Goal: Task Accomplishment & Management: Manage account settings

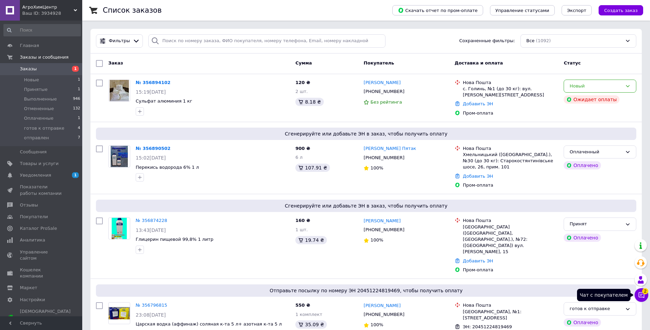
click at [639, 293] on icon at bounding box center [642, 295] width 6 height 6
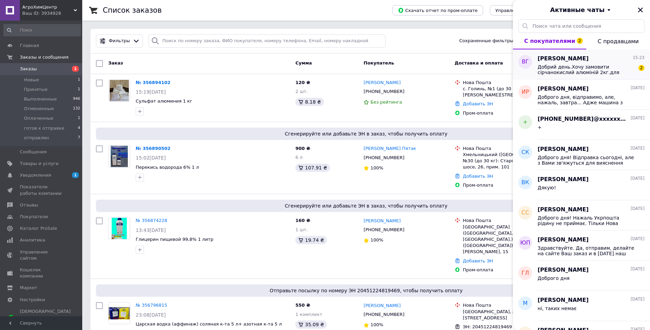
click at [572, 69] on span "Добрий день.Хочу замовити сірчанокислий алюміній 2кг.для підживлення гортензій." at bounding box center [586, 69] width 97 height 11
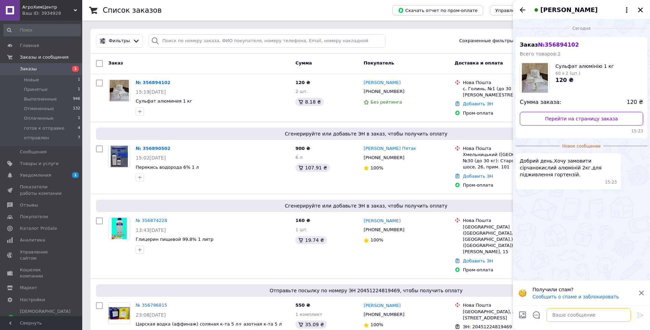
click at [557, 315] on textarea at bounding box center [589, 315] width 84 height 14
type textarea "+"
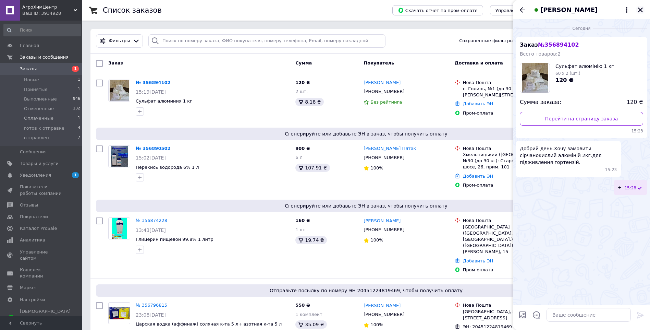
click at [641, 8] on icon "Закрыть" at bounding box center [641, 10] width 6 height 6
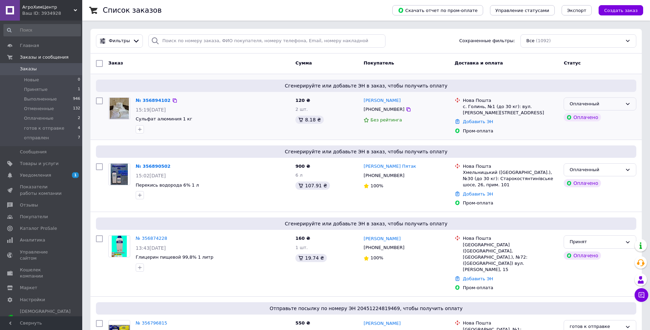
click at [627, 100] on div "Оплаченный" at bounding box center [600, 103] width 73 height 13
click at [590, 118] on li "Принят" at bounding box center [600, 118] width 72 height 13
click at [468, 119] on link "Добавить ЭН" at bounding box center [478, 121] width 30 height 5
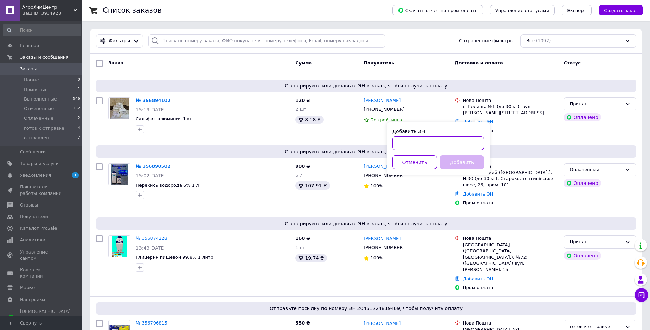
click at [455, 143] on input "Добавить ЭН" at bounding box center [439, 143] width 92 height 14
paste input "20451225171723"
type input "20451225171723"
click at [471, 159] on button "Добавить" at bounding box center [462, 162] width 45 height 14
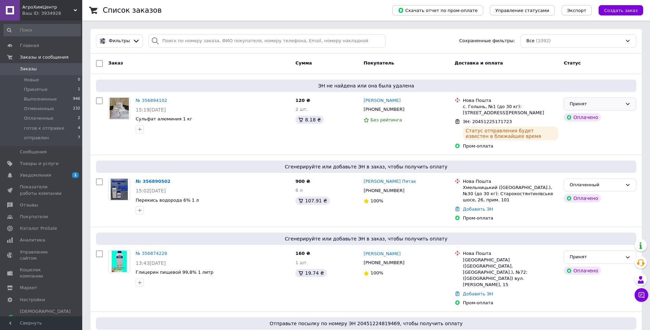
click at [627, 102] on icon at bounding box center [627, 103] width 5 height 5
click at [605, 159] on li "готов к отправке" at bounding box center [600, 155] width 72 height 13
click at [27, 173] on span "Уведомления" at bounding box center [35, 175] width 31 height 6
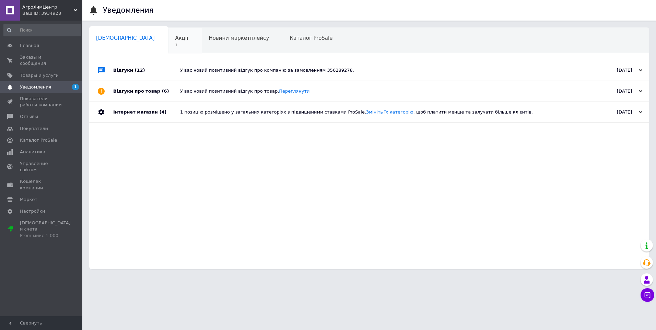
click at [175, 41] on span "Акції" at bounding box center [181, 38] width 13 height 6
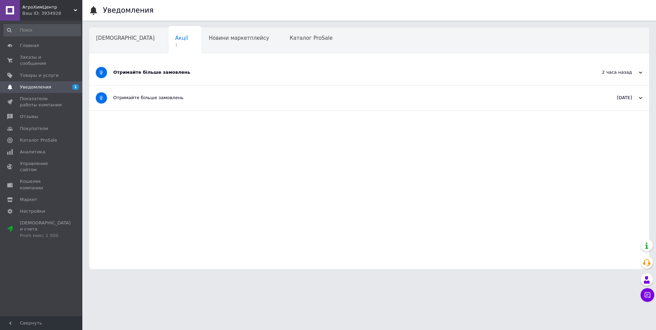
click at [163, 75] on div "Отримайте більше замовлень" at bounding box center [343, 72] width 460 height 6
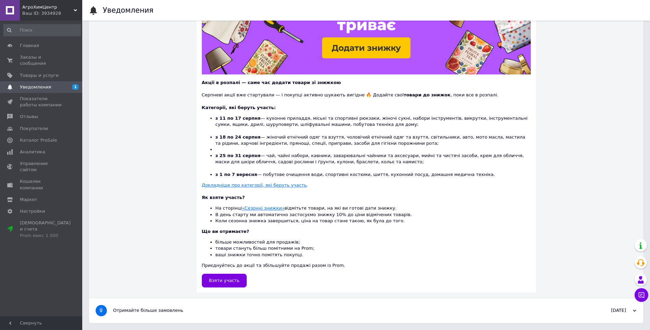
scroll to position [107, 0]
click at [40, 93] on link "Показатели работы компании" at bounding box center [42, 102] width 84 height 18
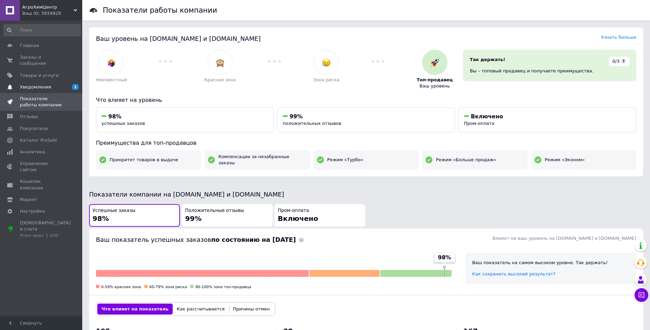
click at [45, 84] on span "Уведомления" at bounding box center [35, 87] width 31 height 6
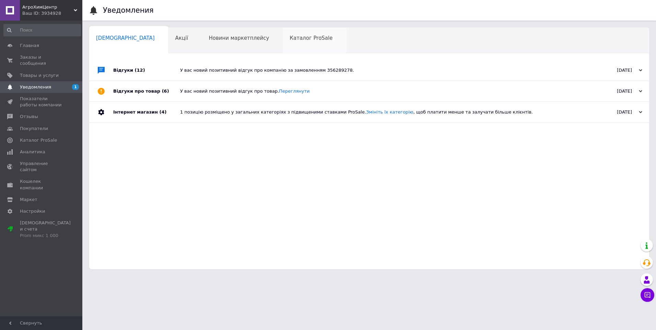
click at [283, 44] on div "Каталог ProSale 0" at bounding box center [314, 41] width 63 height 26
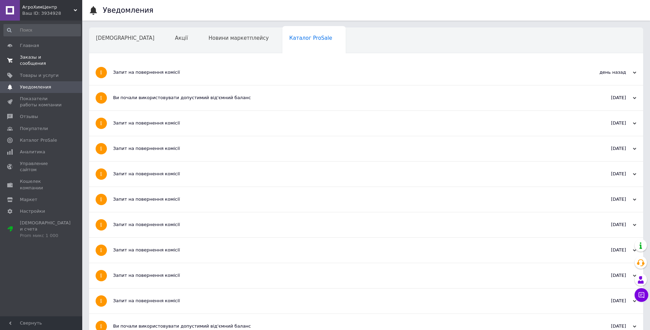
click at [38, 53] on link "Заказы и сообщения 0 0" at bounding box center [42, 60] width 84 height 18
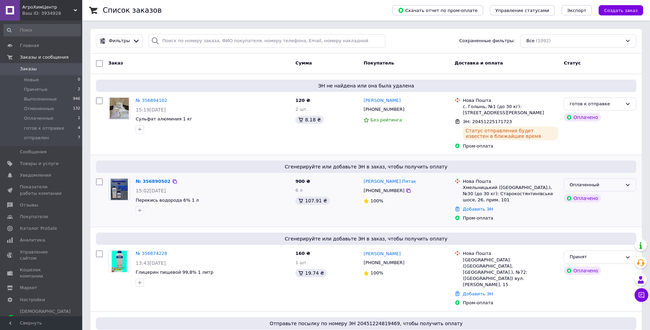
click at [623, 180] on div "Оплаченный" at bounding box center [600, 184] width 73 height 13
click at [574, 193] on li "Принят" at bounding box center [600, 199] width 72 height 13
click at [483, 206] on link "Добавить ЭН" at bounding box center [478, 208] width 30 height 5
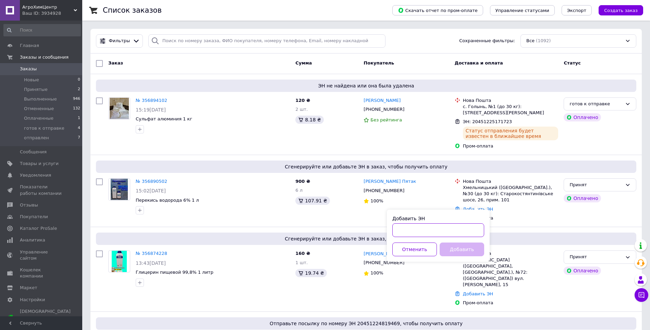
click at [464, 233] on input "Добавить ЭН" at bounding box center [439, 230] width 92 height 14
paste input "20451225174564"
type input "20451225174564"
click at [446, 252] on button "Добавить" at bounding box center [462, 249] width 45 height 14
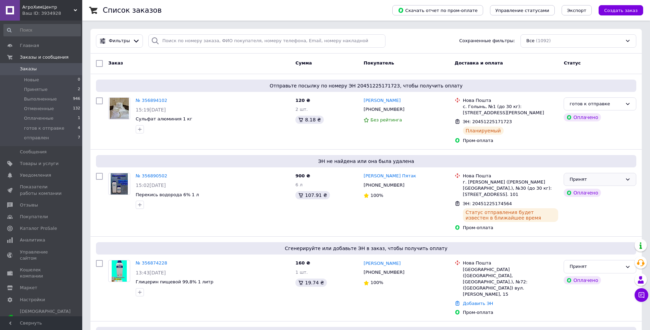
click at [625, 176] on div "Принят" at bounding box center [600, 179] width 73 height 13
click at [608, 226] on li "готов к отправке" at bounding box center [600, 231] width 72 height 13
click at [153, 173] on link "№ 356890502" at bounding box center [152, 175] width 32 height 5
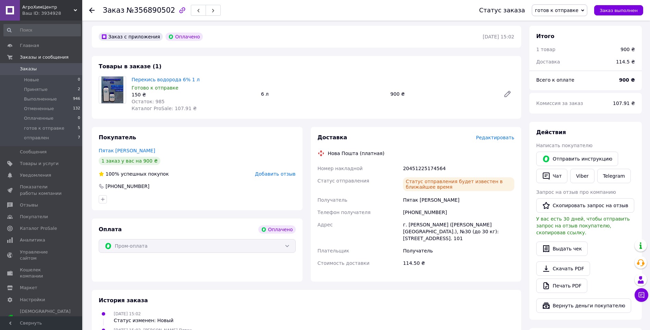
scroll to position [34, 0]
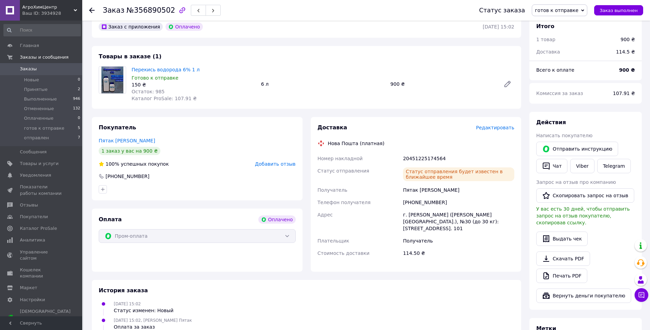
click at [91, 11] on use at bounding box center [91, 10] width 5 height 5
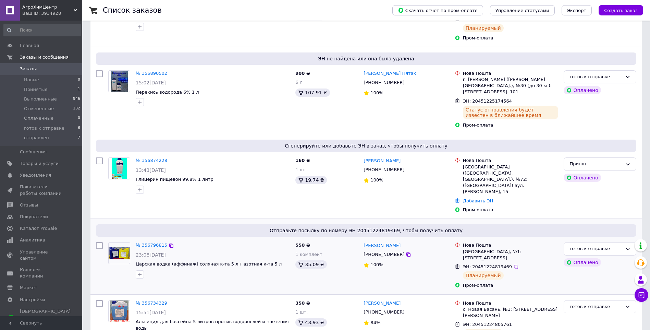
scroll to position [103, 0]
click at [149, 157] on link "№ 356874228" at bounding box center [152, 159] width 32 height 5
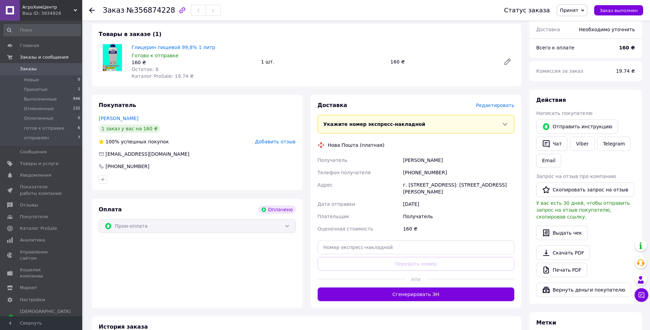
scroll to position [69, 0]
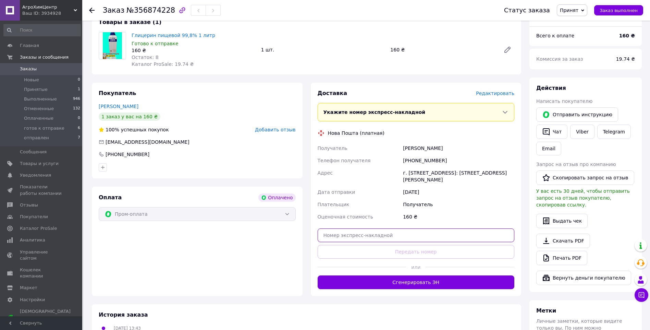
click at [396, 237] on input "text" at bounding box center [416, 235] width 197 height 14
paste input "20451225177684"
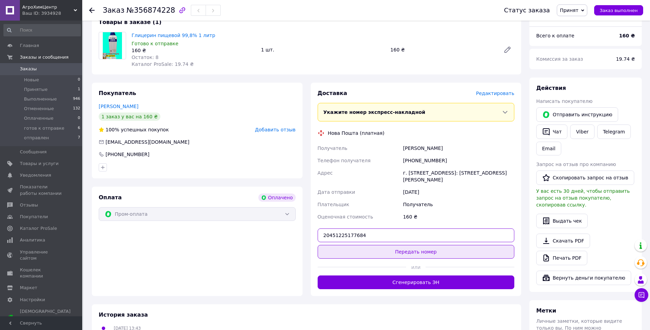
type input "20451225177684"
click at [400, 256] on button "Передать номер" at bounding box center [416, 252] width 197 height 14
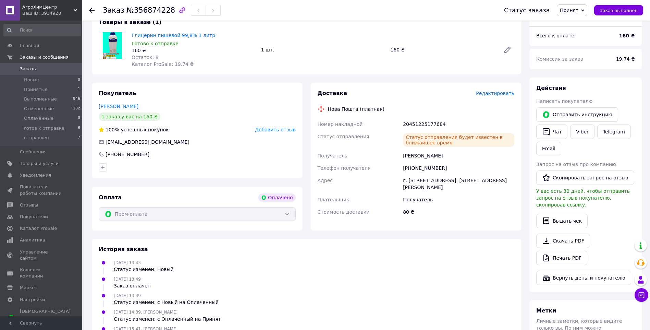
click at [579, 11] on span "Принят" at bounding box center [569, 10] width 19 height 5
click at [585, 53] on li "готов к отправке" at bounding box center [581, 55] width 47 height 10
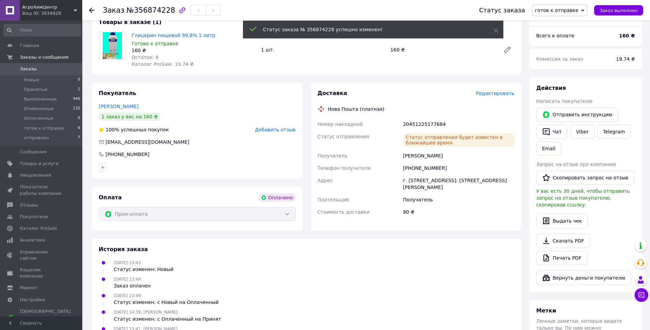
click at [94, 11] on use at bounding box center [91, 10] width 5 height 5
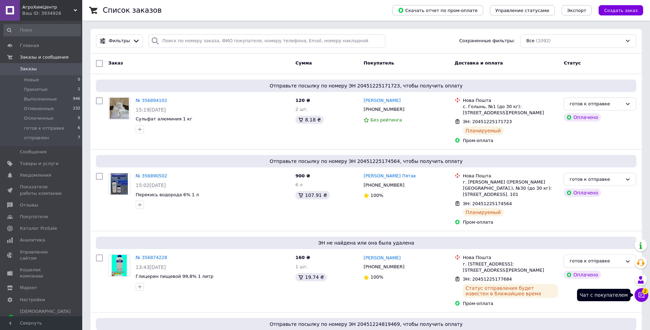
click at [641, 292] on icon at bounding box center [642, 295] width 6 height 6
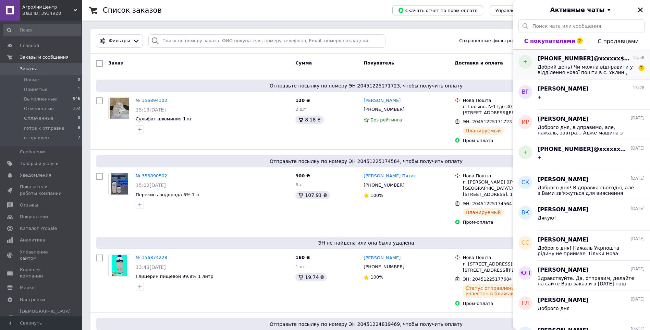
click at [568, 59] on span "[PHONE_NUMBER]@xxxxxx$.com" at bounding box center [585, 59] width 94 height 8
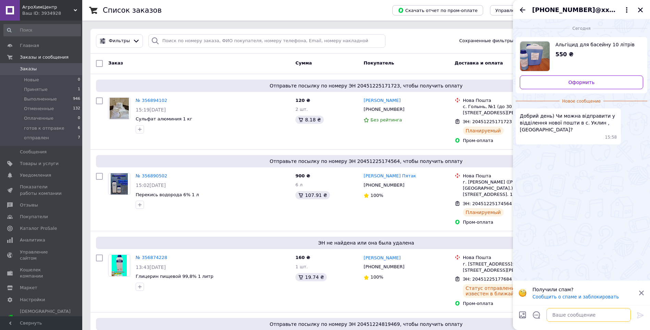
click at [575, 309] on textarea at bounding box center [589, 315] width 84 height 14
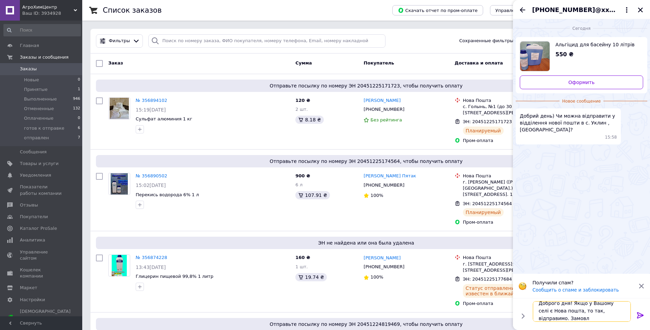
scroll to position [1, 0]
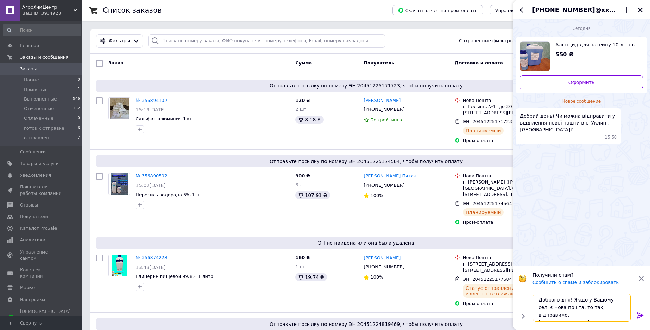
type textarea "Доброго дня! Якщо у Вашому селі є Нова пошта, то так, відправимо. [GEOGRAPHIC_D…"
click at [638, 315] on icon at bounding box center [640, 315] width 7 height 6
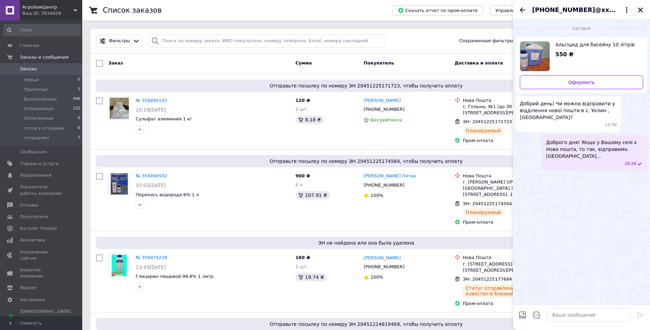
click at [638, 7] on icon "Закрыть" at bounding box center [641, 10] width 6 height 6
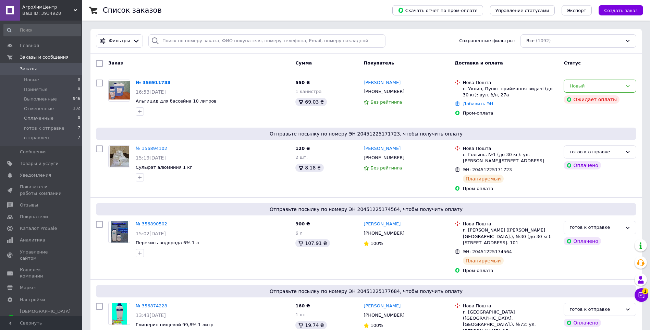
click at [646, 287] on div "Менеджер 1 Чат с покупателем Тех поддержка Чат с покупателем 1" at bounding box center [642, 271] width 14 height 68
click at [642, 297] on icon at bounding box center [642, 295] width 6 height 6
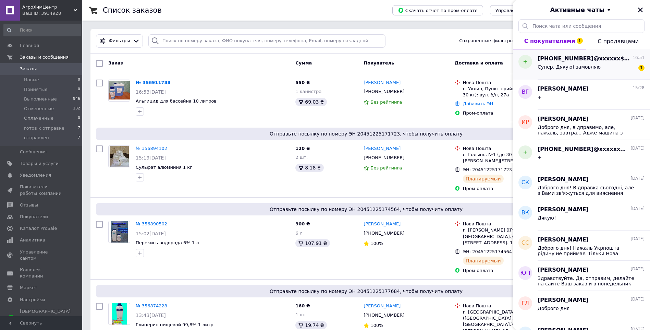
click at [596, 70] on div "Супер. Дякую) замовляю 1" at bounding box center [591, 68] width 107 height 11
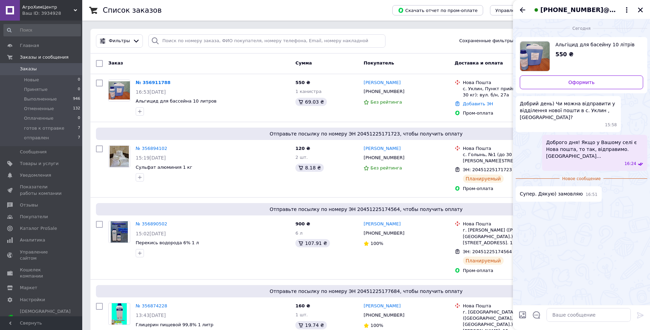
click at [558, 215] on div "Сегодня Альгіцид для басейну 10 літрів 550 ₴ Оформить Добрий день) Чи можна від…" at bounding box center [581, 162] width 137 height 286
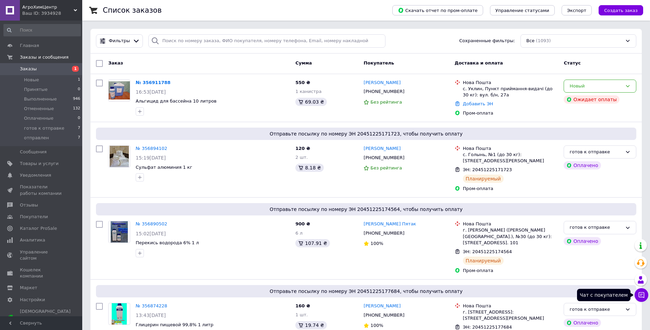
click at [640, 296] on icon at bounding box center [641, 294] width 7 height 7
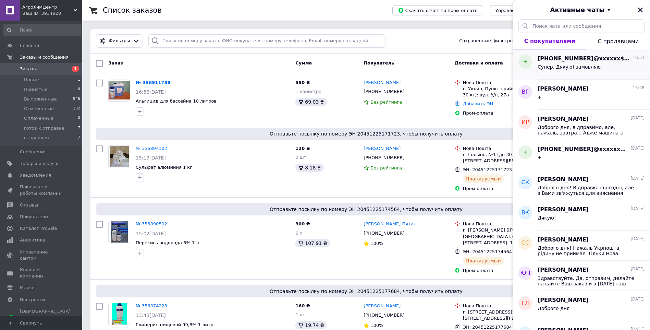
click at [631, 69] on div "Супер. Дякую) замовляю" at bounding box center [591, 68] width 107 height 11
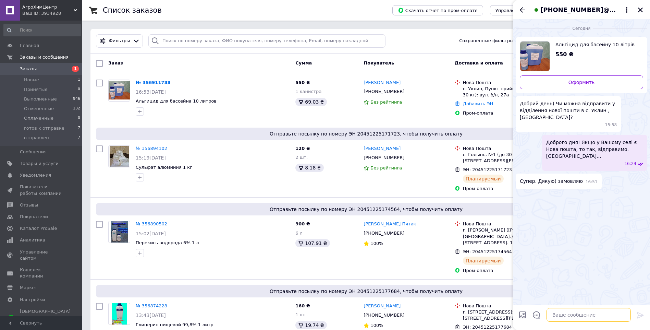
click at [558, 320] on textarea at bounding box center [589, 315] width 84 height 14
type textarea "Я перепрошую, але Пром-оплата не пройшла!!"
click at [638, 312] on icon at bounding box center [640, 315] width 7 height 6
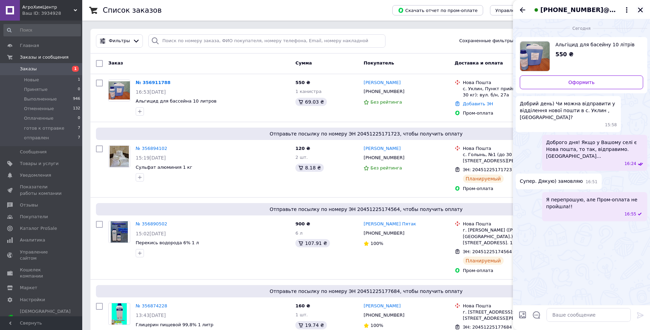
click at [640, 8] on icon "Закрыть" at bounding box center [641, 10] width 6 height 6
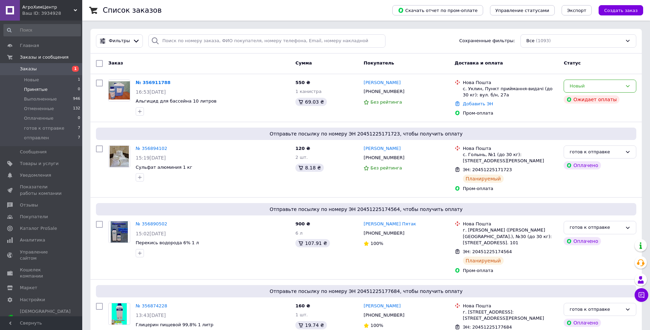
click at [33, 87] on span "Принятые" at bounding box center [36, 89] width 24 height 6
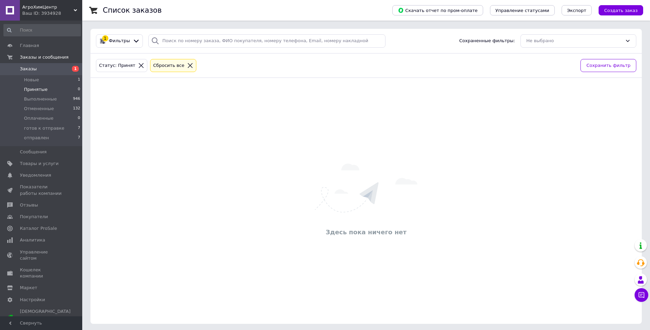
click at [31, 67] on link "Заказы 1" at bounding box center [42, 69] width 84 height 12
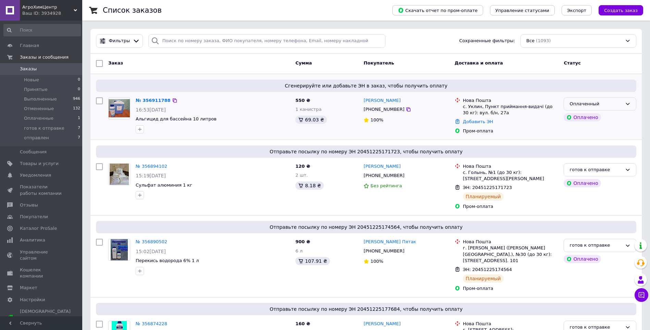
click at [614, 100] on div "Оплаченный" at bounding box center [600, 103] width 73 height 13
click at [573, 119] on li "Принят" at bounding box center [600, 118] width 72 height 13
click at [482, 121] on link "Добавить ЭН" at bounding box center [478, 121] width 30 height 5
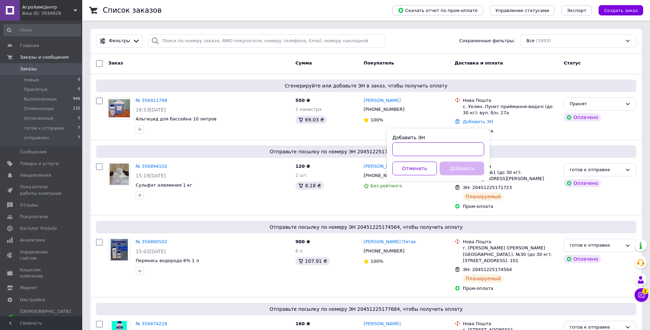
click at [474, 152] on input "Добавить ЭН" at bounding box center [439, 149] width 92 height 14
paste input "20451225288821"
type input "20451225288821"
click at [468, 164] on button "Добавить" at bounding box center [462, 168] width 45 height 14
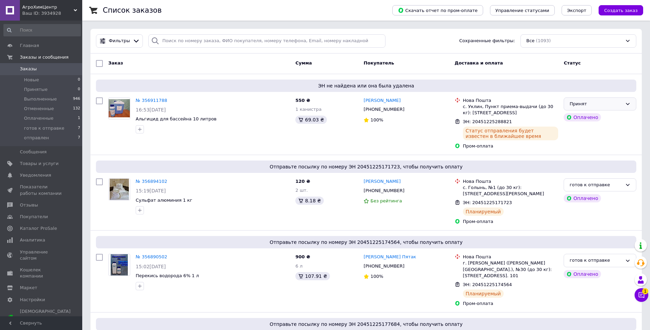
click at [616, 103] on div "Принят" at bounding box center [596, 103] width 53 height 7
click at [601, 154] on li "готов к отправке" at bounding box center [600, 155] width 72 height 13
click at [642, 293] on icon at bounding box center [641, 294] width 7 height 7
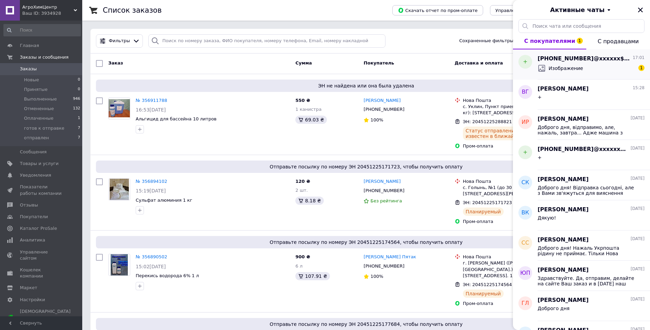
click at [563, 69] on span "Изображение" at bounding box center [566, 68] width 35 height 7
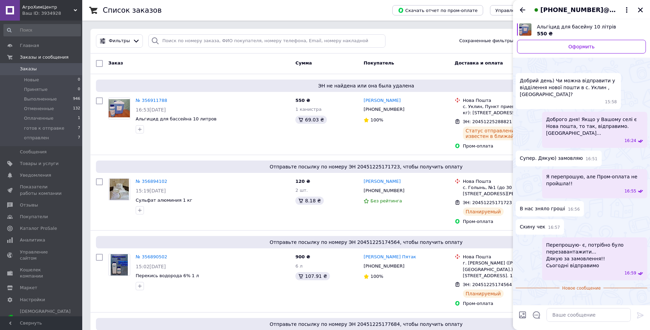
scroll to position [89, 0]
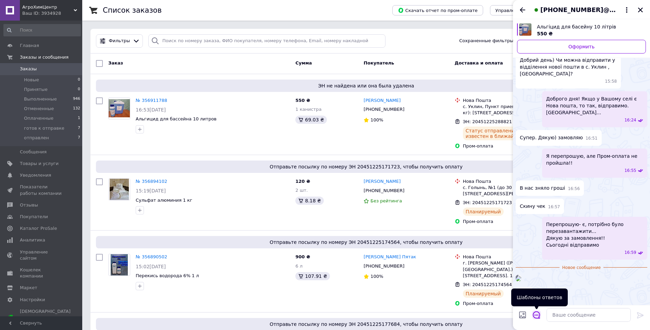
click at [536, 316] on icon "Открыть шаблоны ответов" at bounding box center [537, 315] width 8 height 8
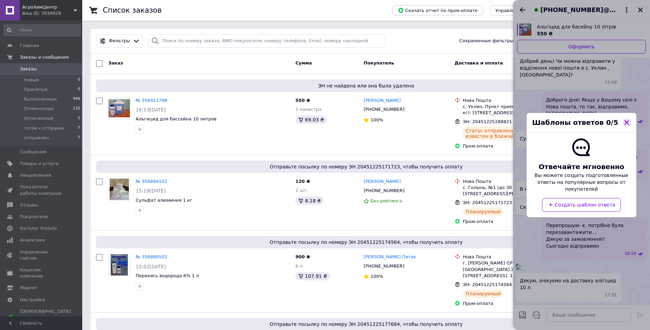
click at [625, 125] on icon "button" at bounding box center [627, 122] width 6 height 6
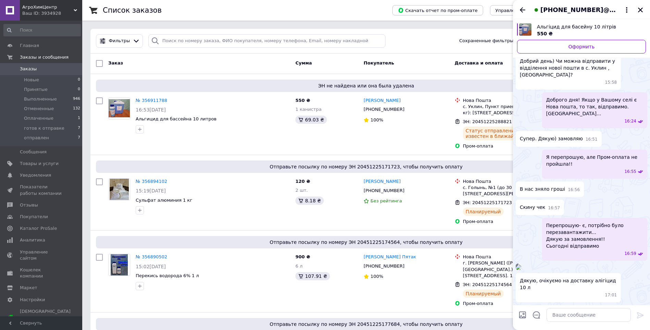
click at [642, 270] on div "17:01" at bounding box center [582, 266] width 132 height 7
click at [521, 8] on icon "Назад" at bounding box center [523, 10] width 8 height 8
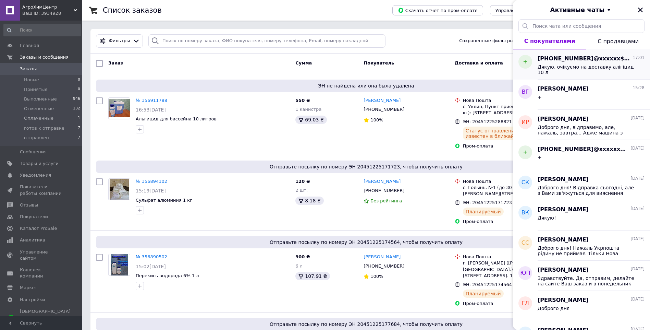
click at [576, 69] on span "Дякую, очікуємо на доставку алігіцид 10 л" at bounding box center [586, 69] width 97 height 11
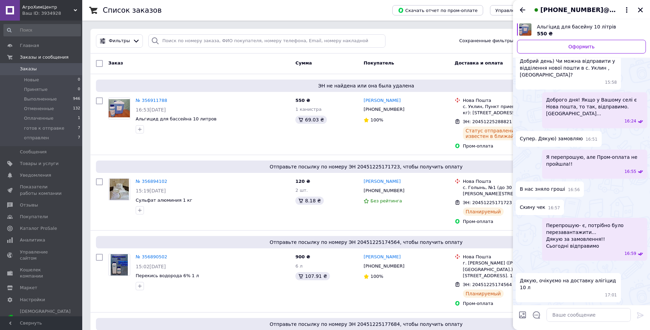
scroll to position [102, 0]
click at [524, 9] on icon "Назад" at bounding box center [523, 10] width 8 height 8
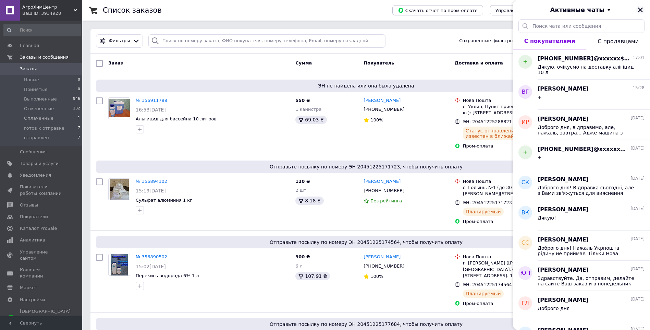
click at [643, 8] on icon "Закрыть" at bounding box center [641, 10] width 6 height 6
